Goal: Task Accomplishment & Management: Manage account settings

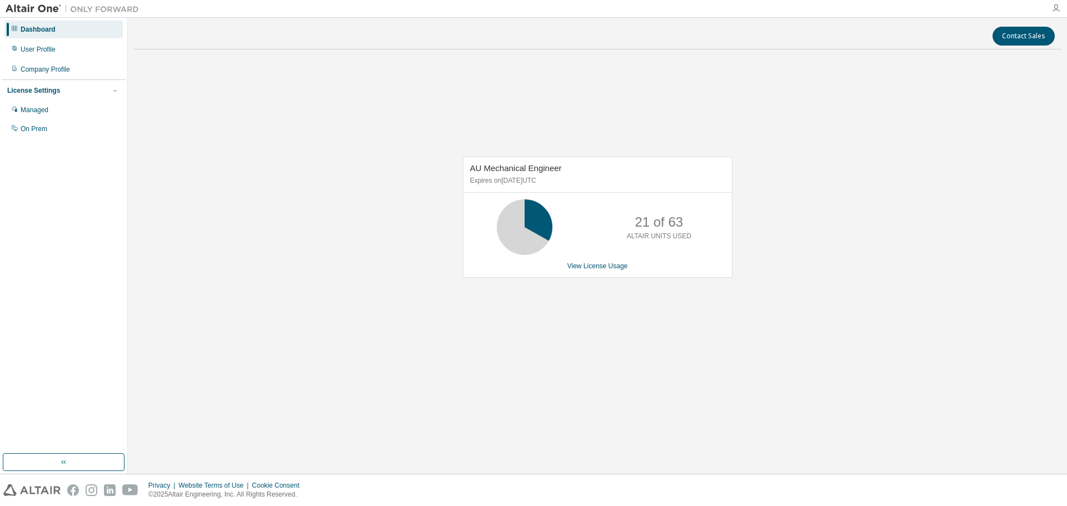
click at [1055, 9] on icon "button" at bounding box center [1056, 8] width 9 height 9
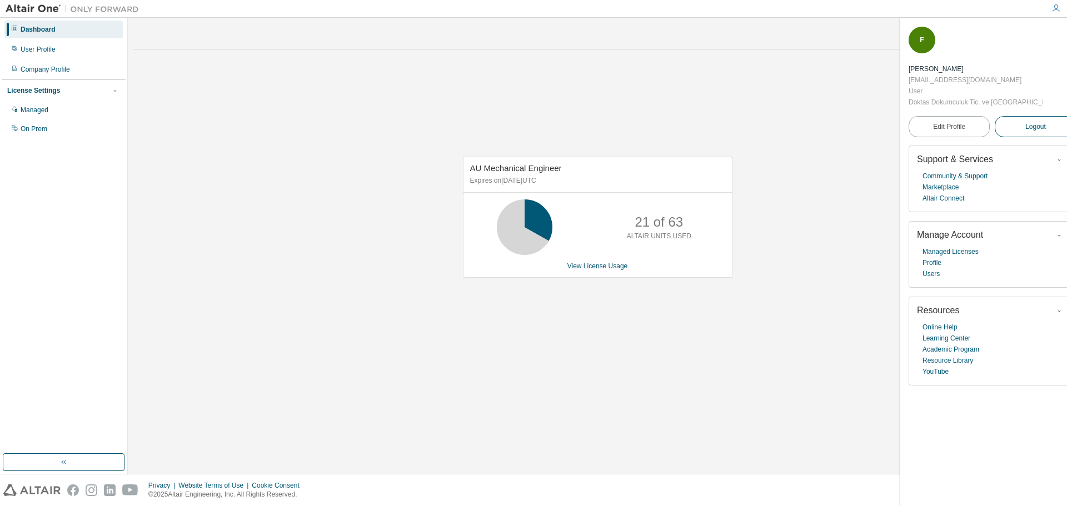
click at [1025, 121] on span "Logout" at bounding box center [1035, 126] width 21 height 11
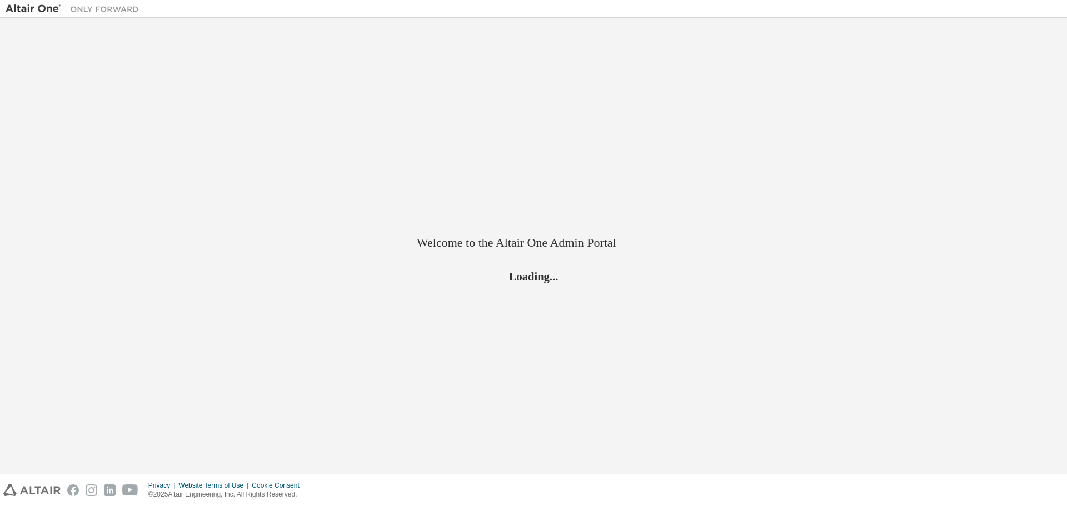
click at [1024, 88] on div "Welcome to the Altair One Admin Portal Loading..." at bounding box center [534, 245] width 1056 height 445
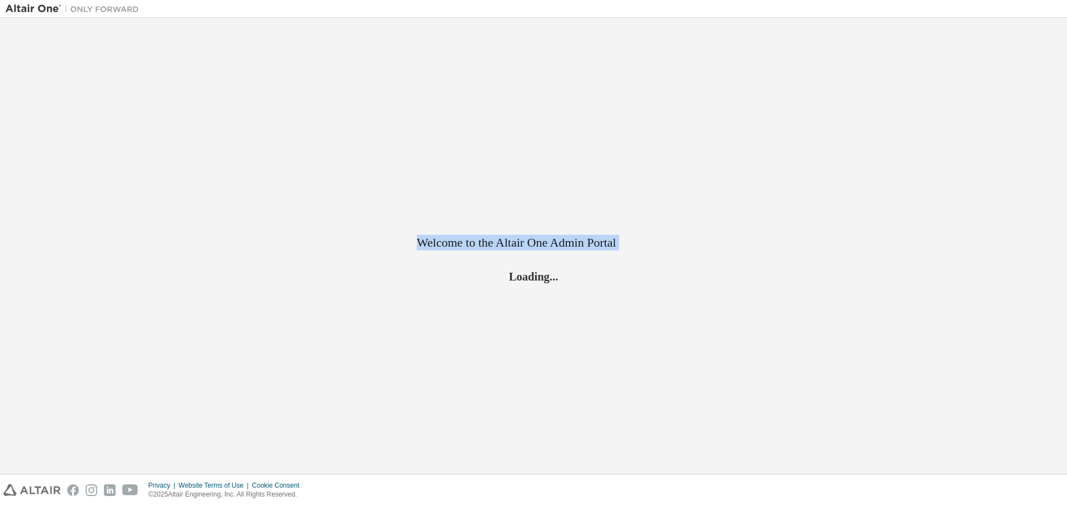
click at [1024, 88] on div "Welcome to the Altair One Admin Portal Loading..." at bounding box center [534, 245] width 1056 height 445
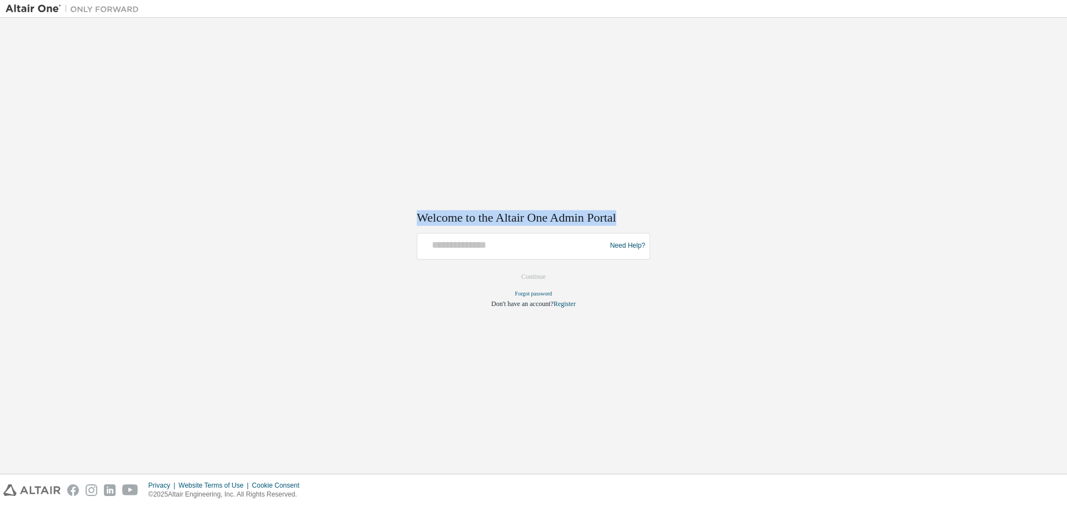
click at [1024, 88] on div "Welcome to the Altair One Admin Portal Need Help? Please make sure that you pro…" at bounding box center [534, 245] width 1056 height 445
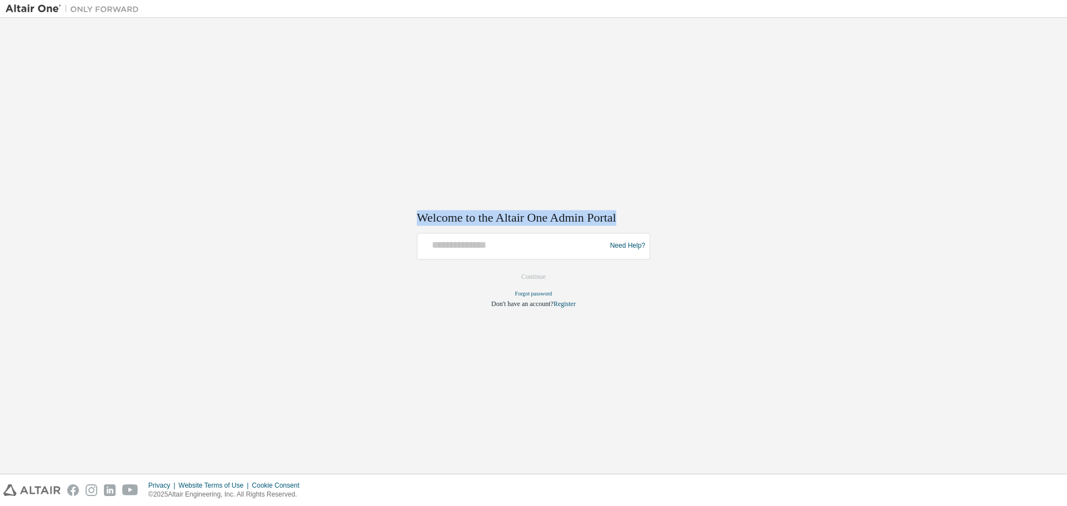
click at [1024, 88] on div "Welcome to the Altair One Admin Portal Need Help? Please make sure that you pro…" at bounding box center [534, 245] width 1056 height 445
